Goal: Task Accomplishment & Management: Use online tool/utility

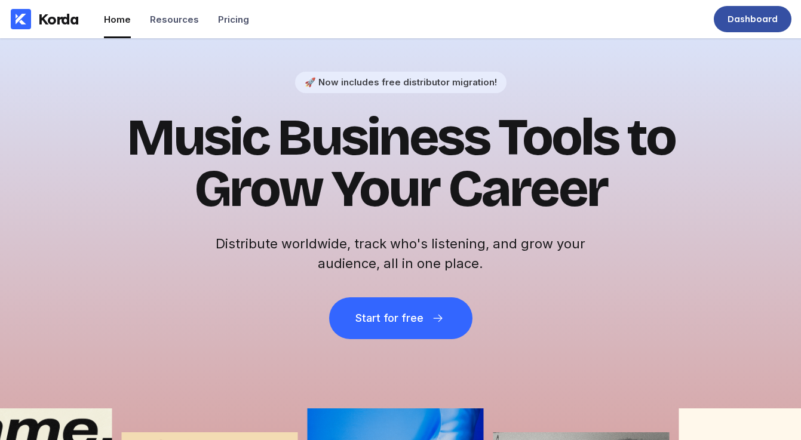
click at [756, 23] on div "Dashboard" at bounding box center [752, 19] width 50 height 12
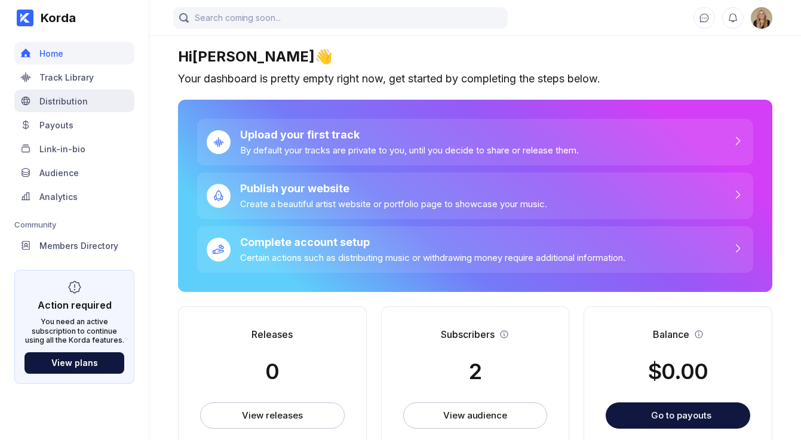
click at [79, 94] on div "Distribution" at bounding box center [74, 101] width 120 height 23
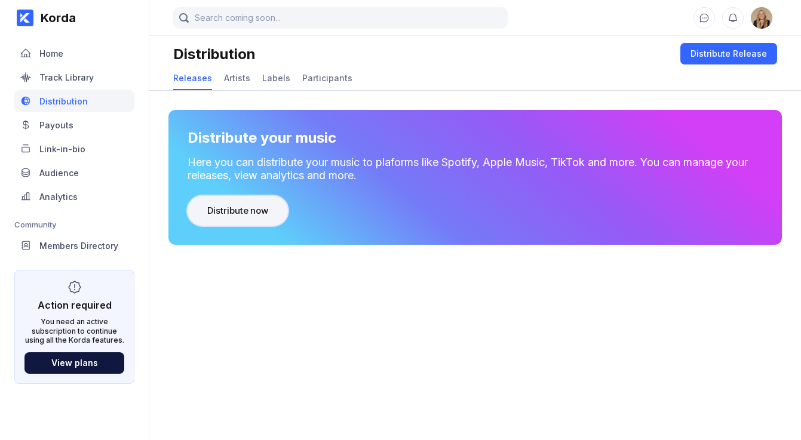
click at [247, 213] on div "Distribute now" at bounding box center [237, 211] width 61 height 12
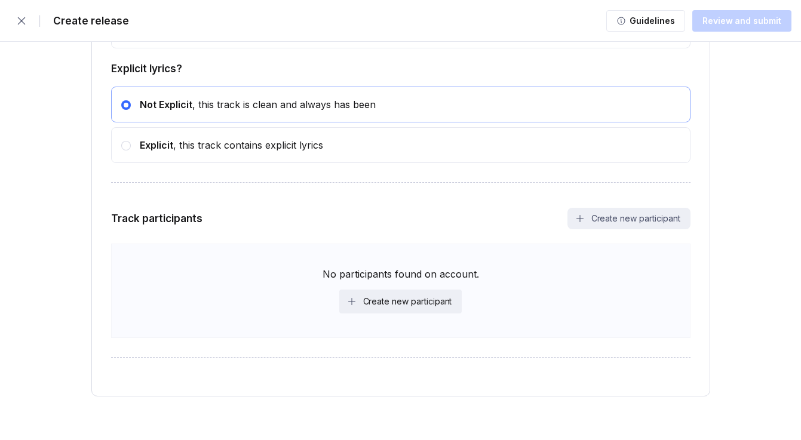
scroll to position [2214, 0]
